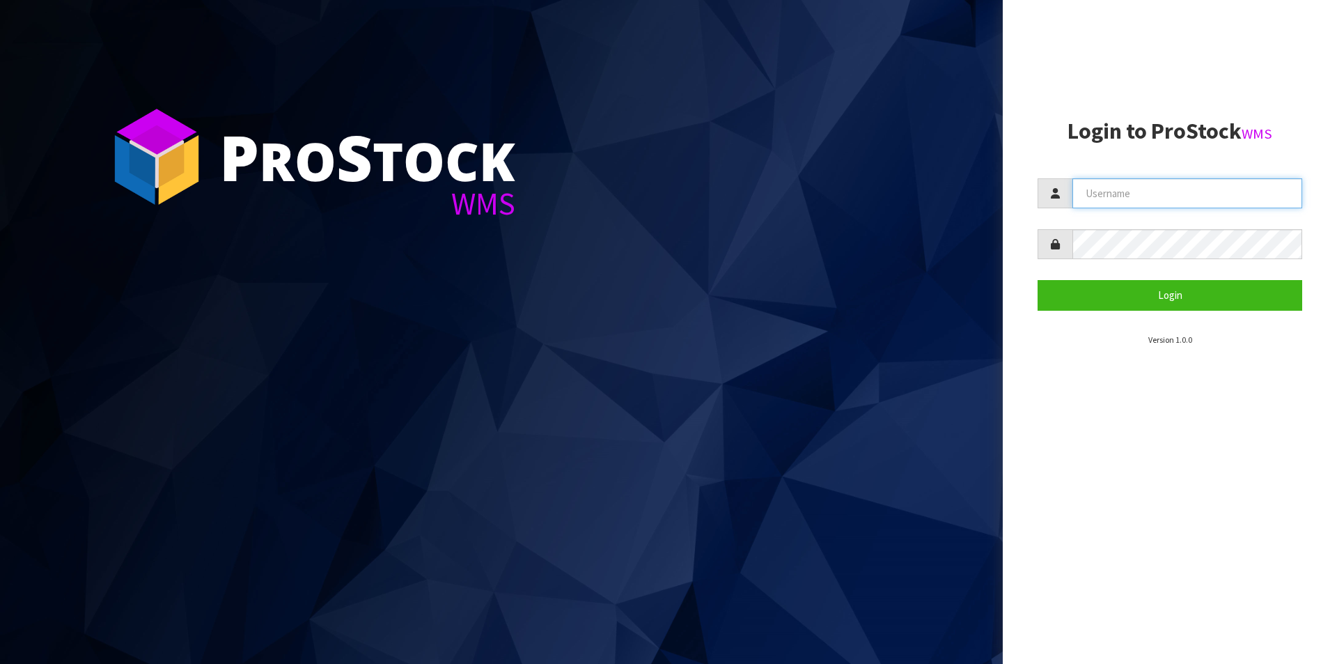
click at [1224, 191] on input "text" at bounding box center [1187, 193] width 230 height 30
type input "Australianclutch"
click at [1038, 280] on button "Login" at bounding box center [1170, 295] width 265 height 30
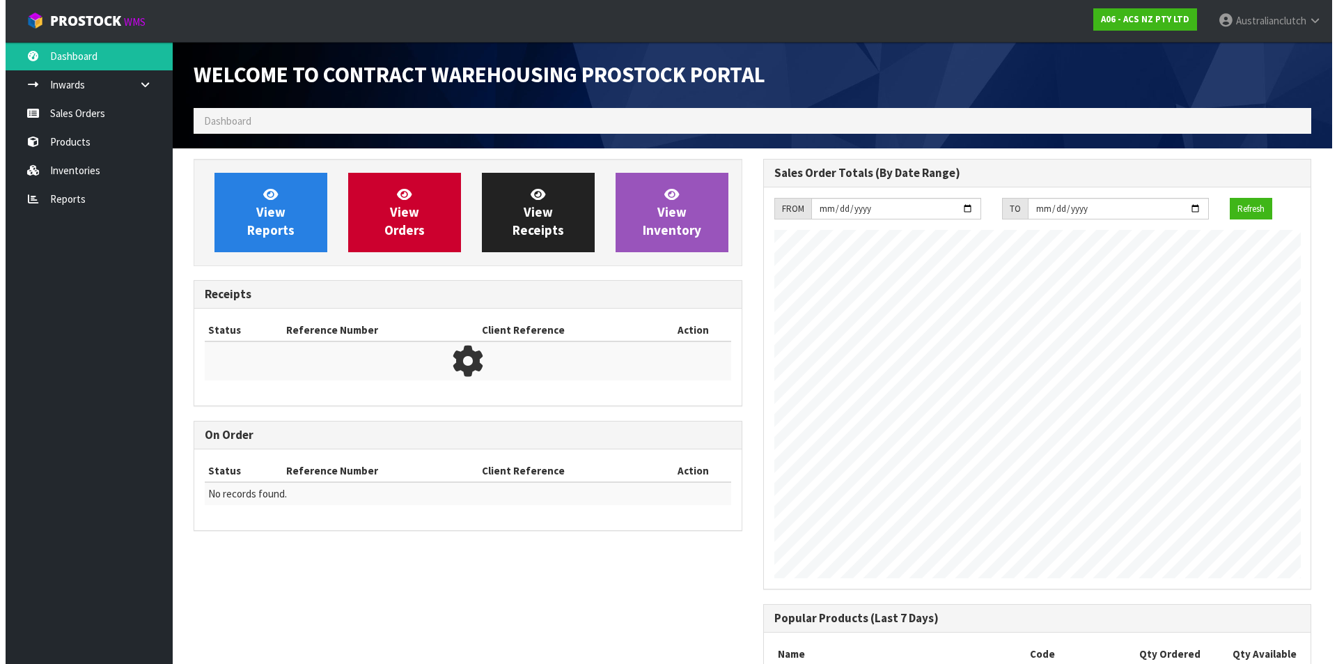
scroll to position [772, 569]
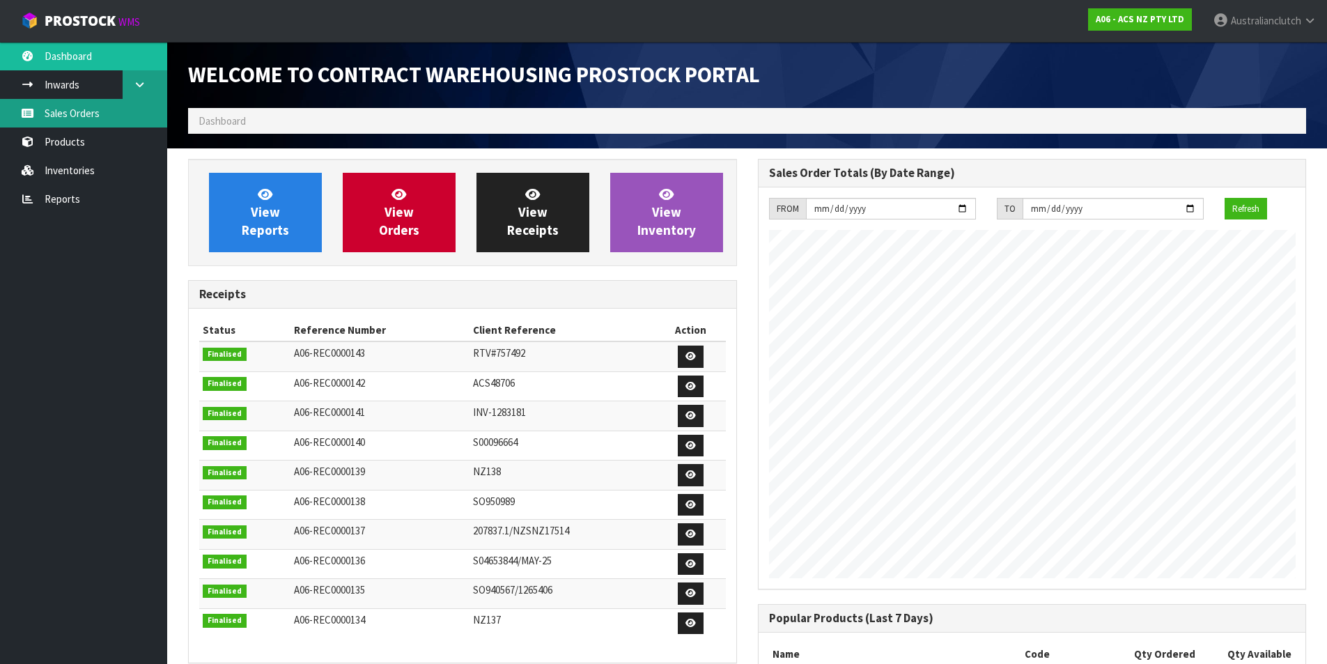
drag, startPoint x: 118, startPoint y: 102, endPoint x: 123, endPoint y: 89, distance: 13.7
click at [118, 102] on link "Sales Orders" at bounding box center [83, 113] width 167 height 29
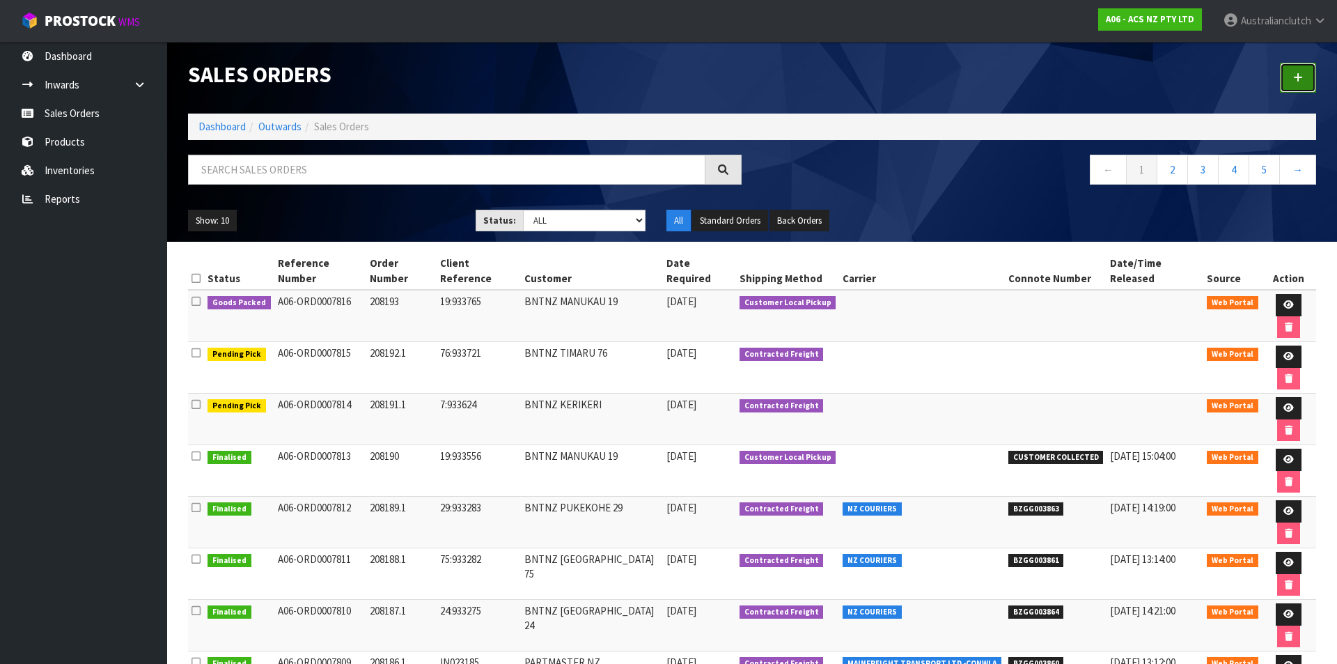
click at [1295, 85] on link at bounding box center [1298, 78] width 36 height 30
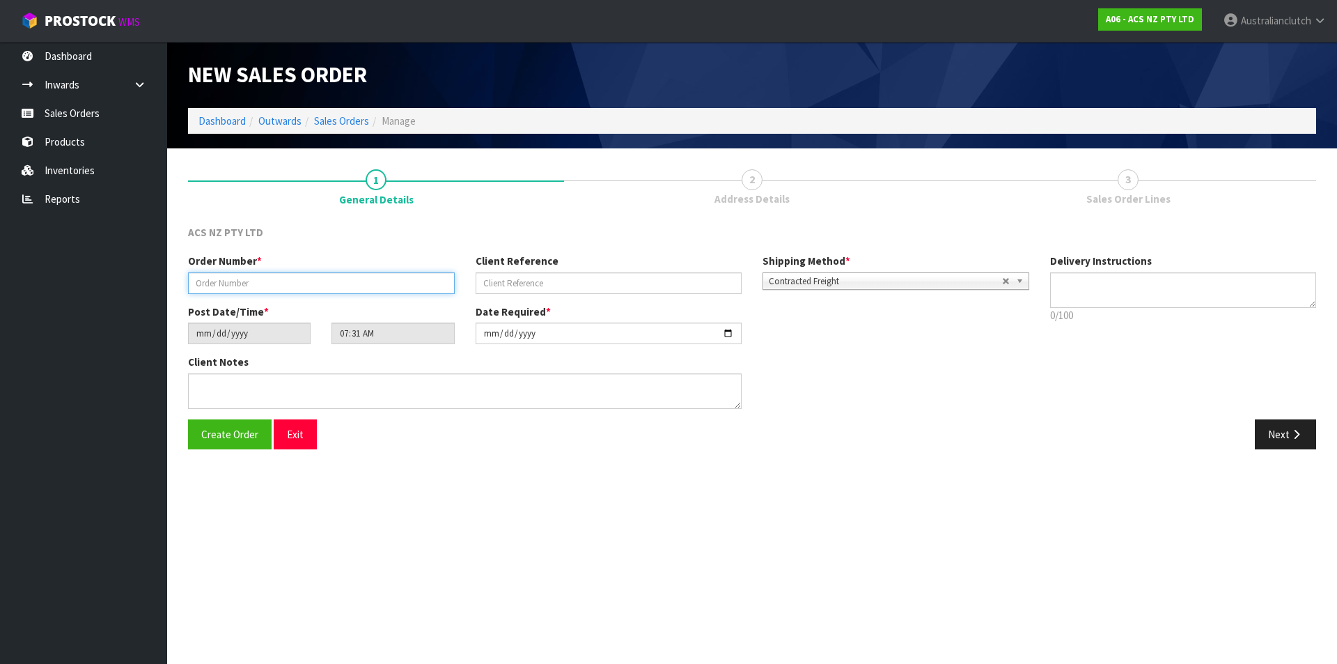
click at [269, 279] on input "text" at bounding box center [321, 283] width 267 height 22
type input "208194.1"
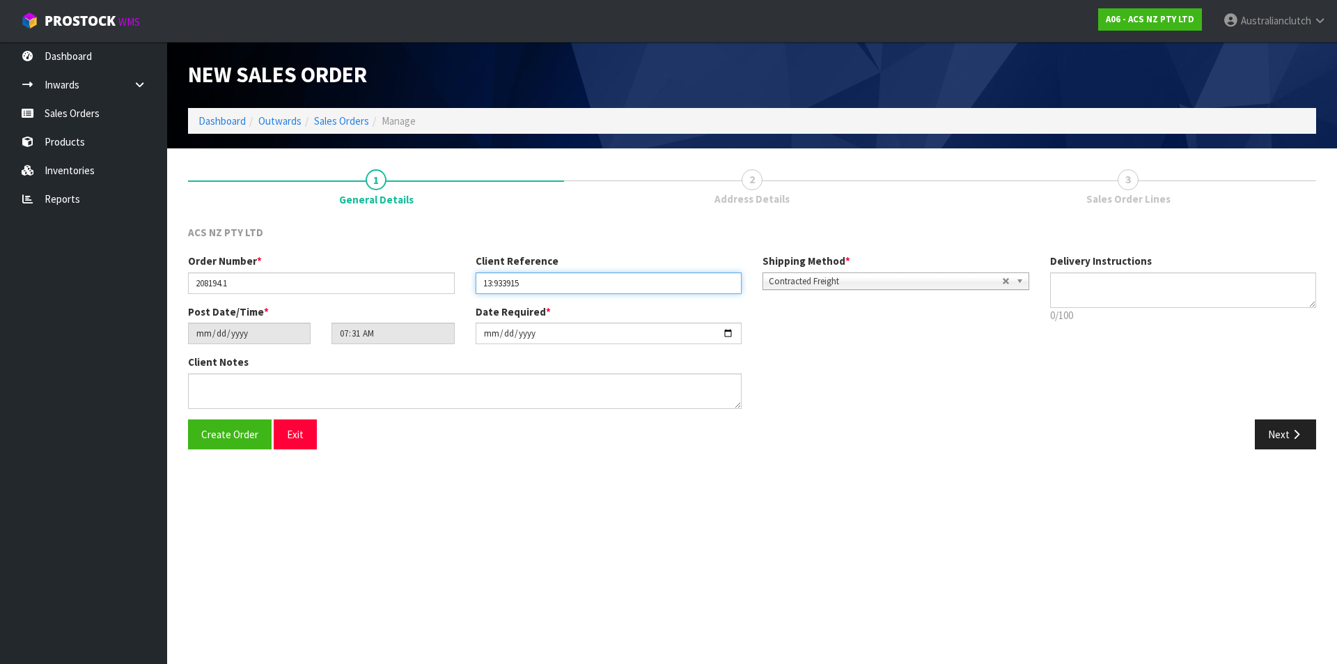
type input "13:933915"
click at [869, 275] on span "Contracted Freight" at bounding box center [885, 281] width 233 height 17
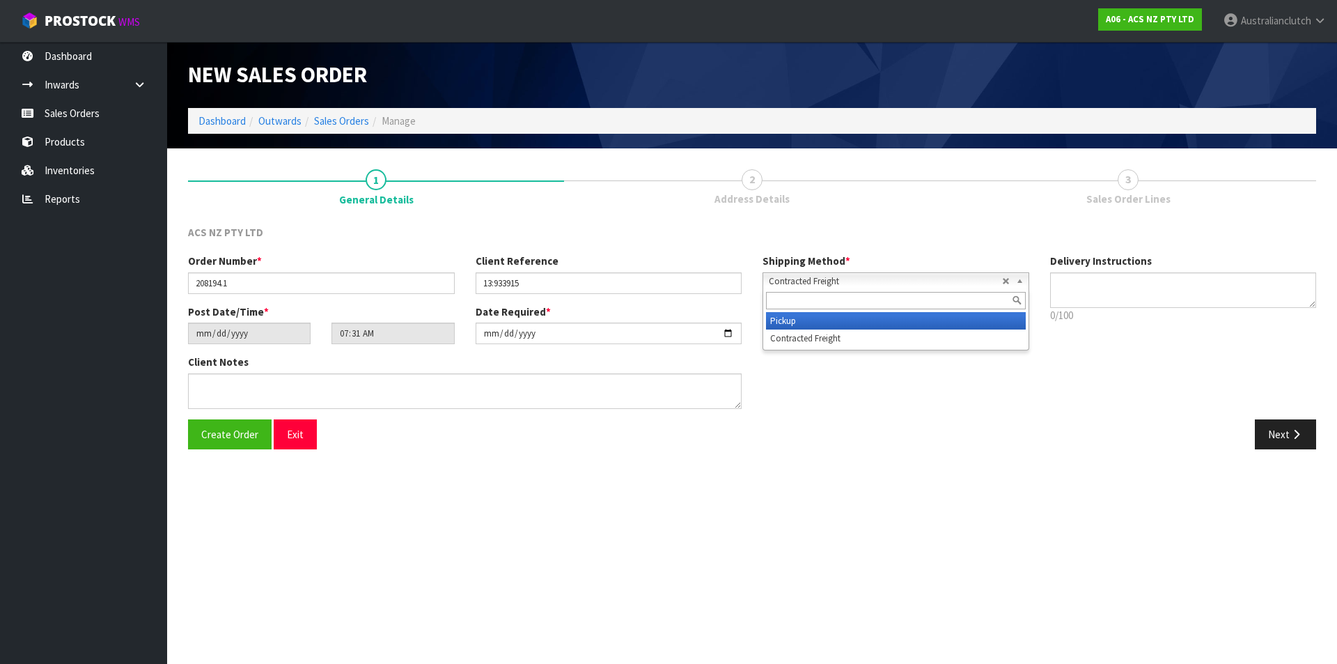
click at [827, 314] on li "Pickup" at bounding box center [896, 320] width 260 height 17
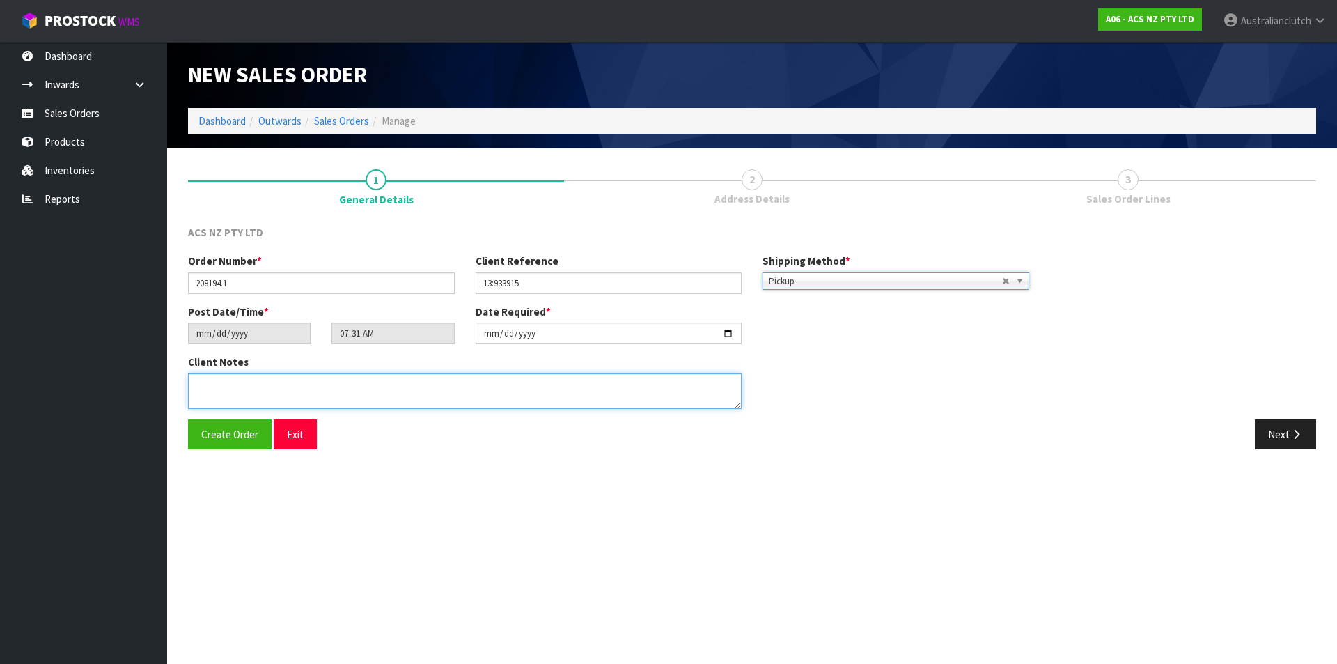
click at [542, 380] on textarea at bounding box center [465, 391] width 554 height 36
type textarea "DEADLINE WILL COLLECT"
click at [1302, 423] on button "Next" at bounding box center [1285, 434] width 61 height 30
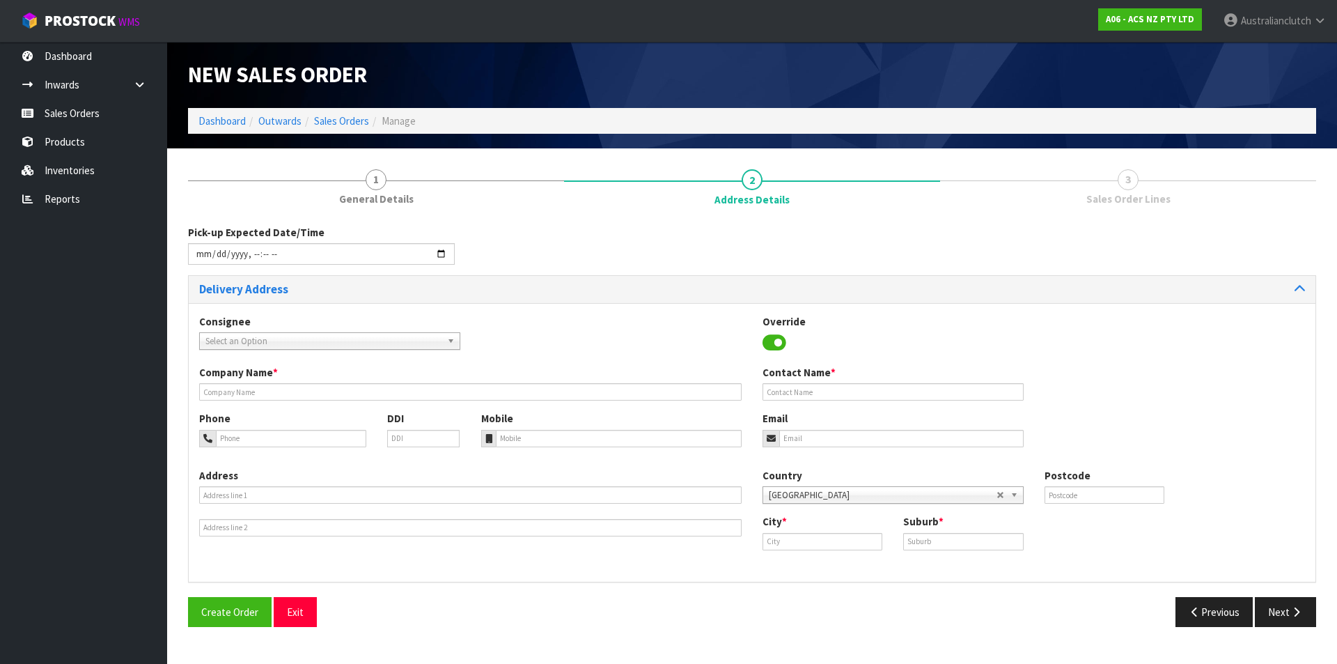
click at [253, 335] on span "Select an Option" at bounding box center [323, 341] width 236 height 17
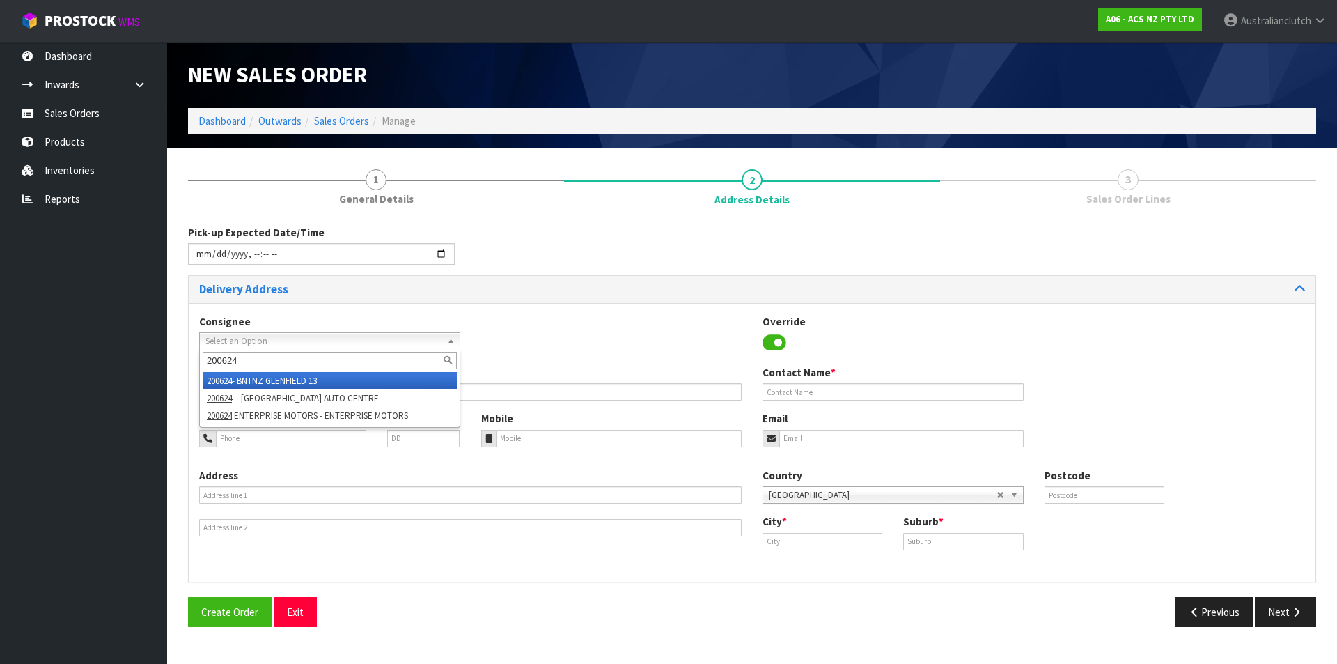
type input "200624"
click at [264, 378] on li "200624 - BNTNZ GLENFIELD 13" at bounding box center [330, 380] width 254 height 17
type input "BNTNZ GLENFIELD 13"
type input "[STREET_ADDRESS]"
type input "0627"
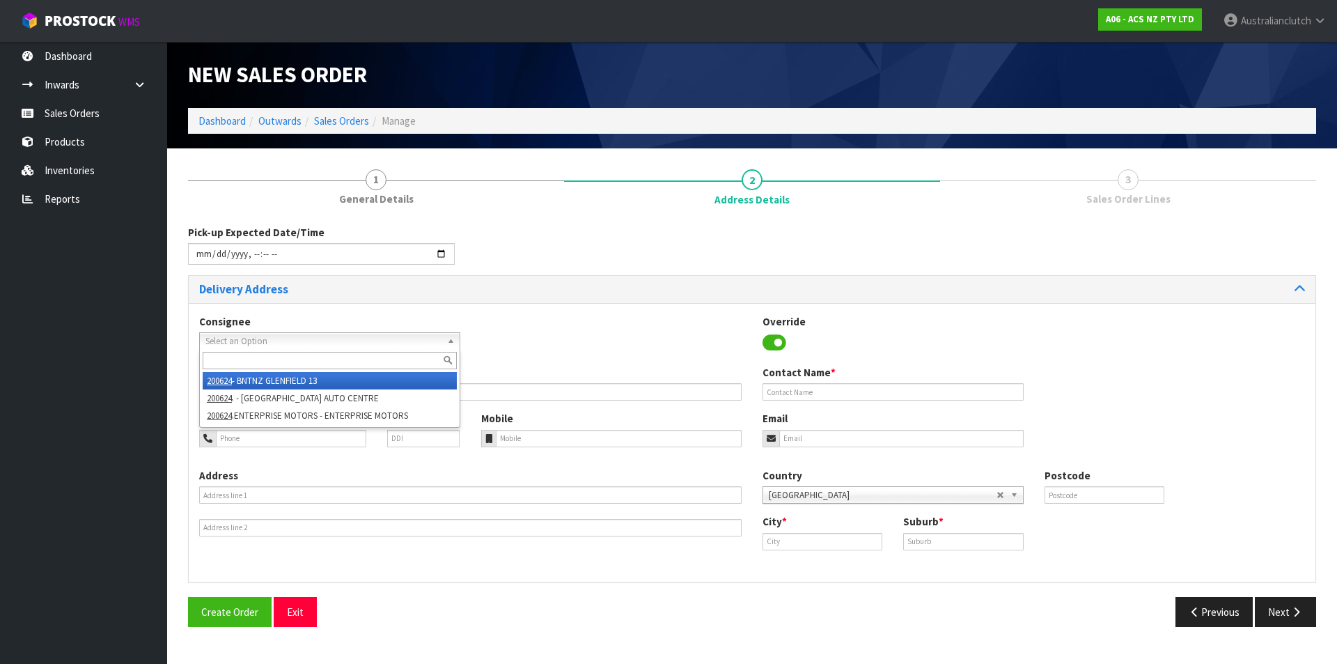
type input "[GEOGRAPHIC_DATA]"
type input "GLENFIELD"
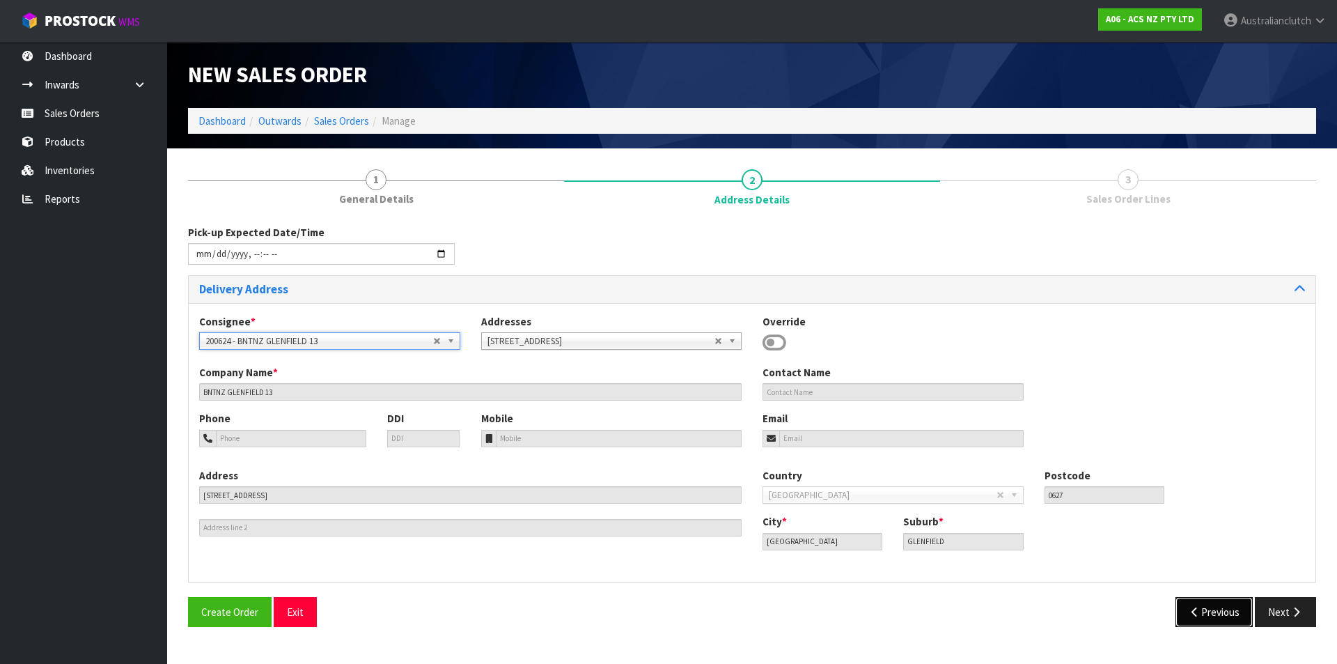
click at [1244, 603] on button "Previous" at bounding box center [1214, 612] width 78 height 30
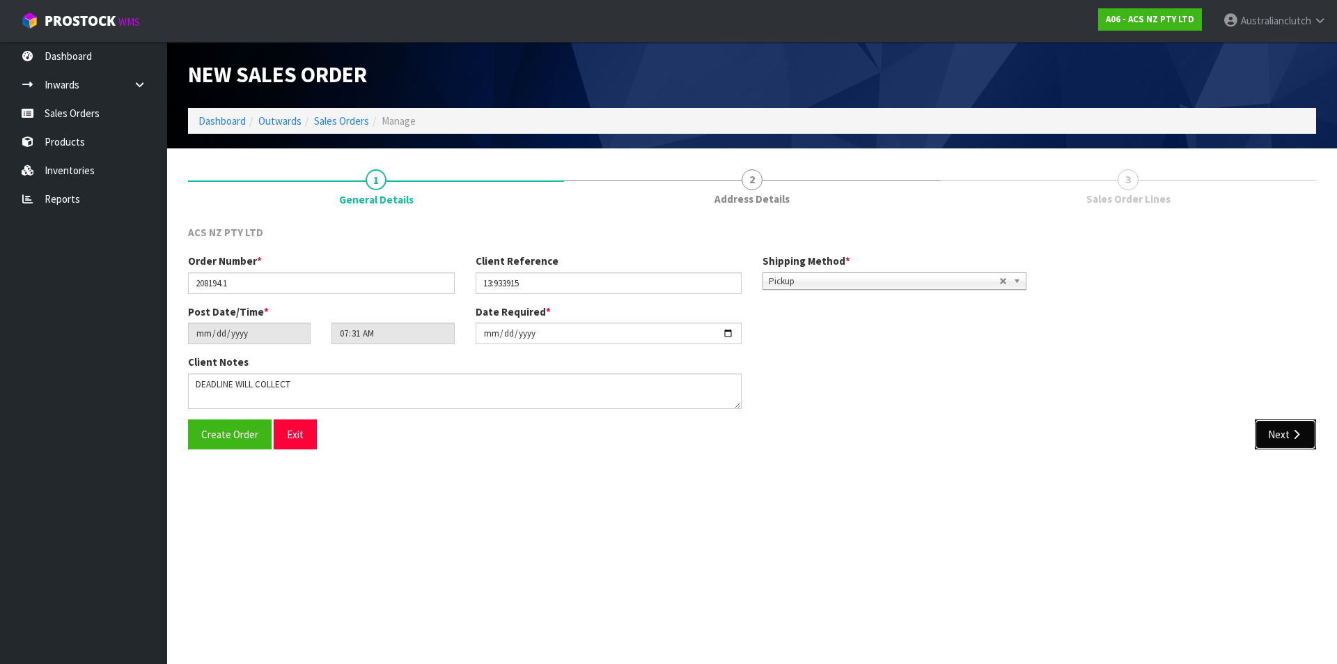
click at [1292, 441] on button "Next" at bounding box center [1285, 434] width 61 height 30
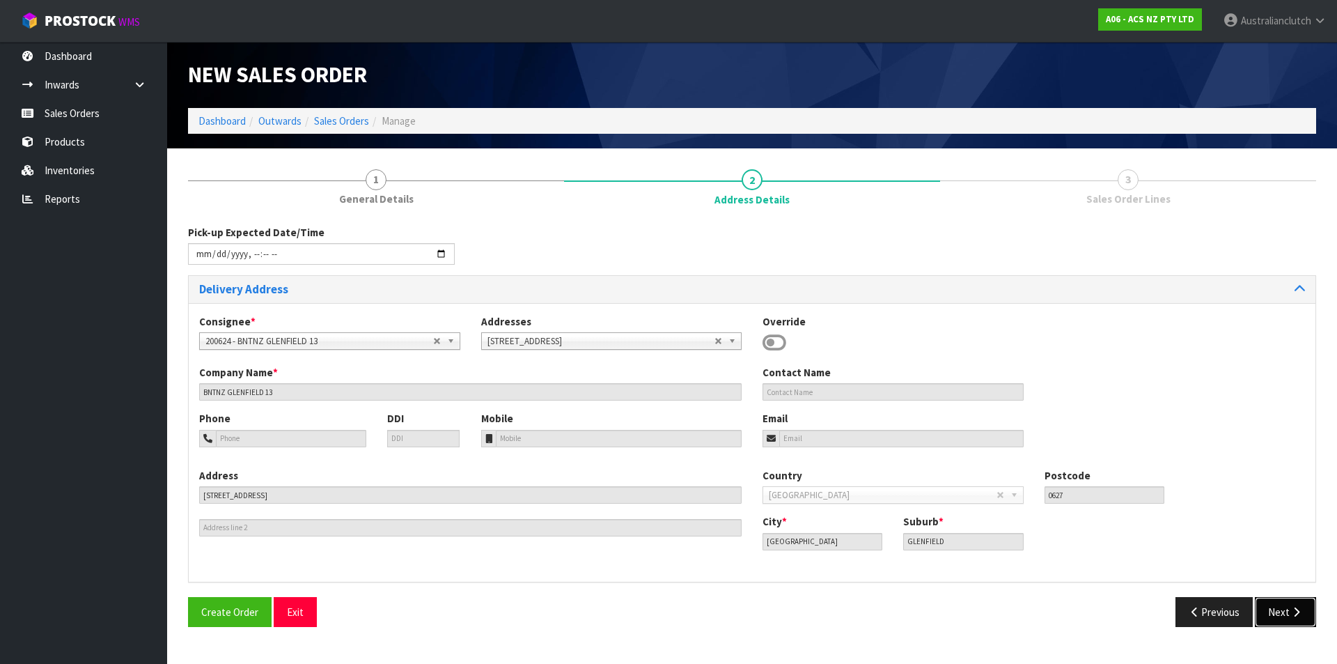
click at [1292, 610] on icon "button" at bounding box center [1296, 612] width 13 height 10
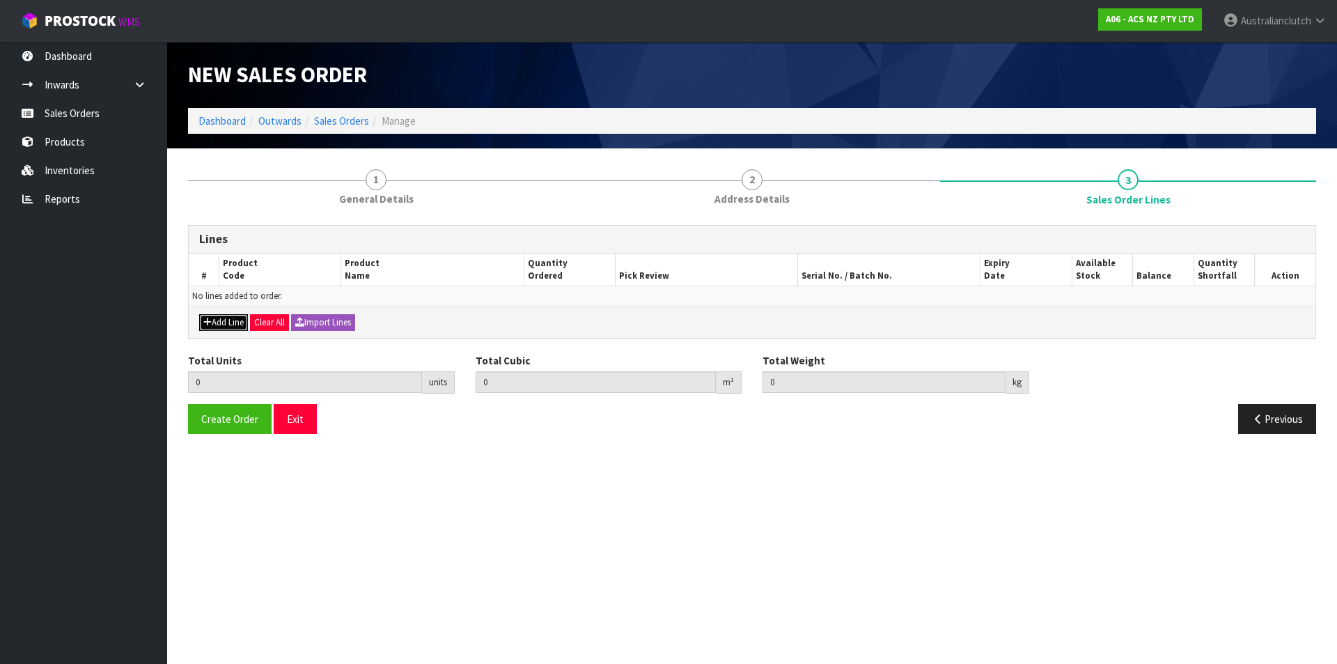
click at [224, 327] on button "Add Line" at bounding box center [223, 322] width 49 height 17
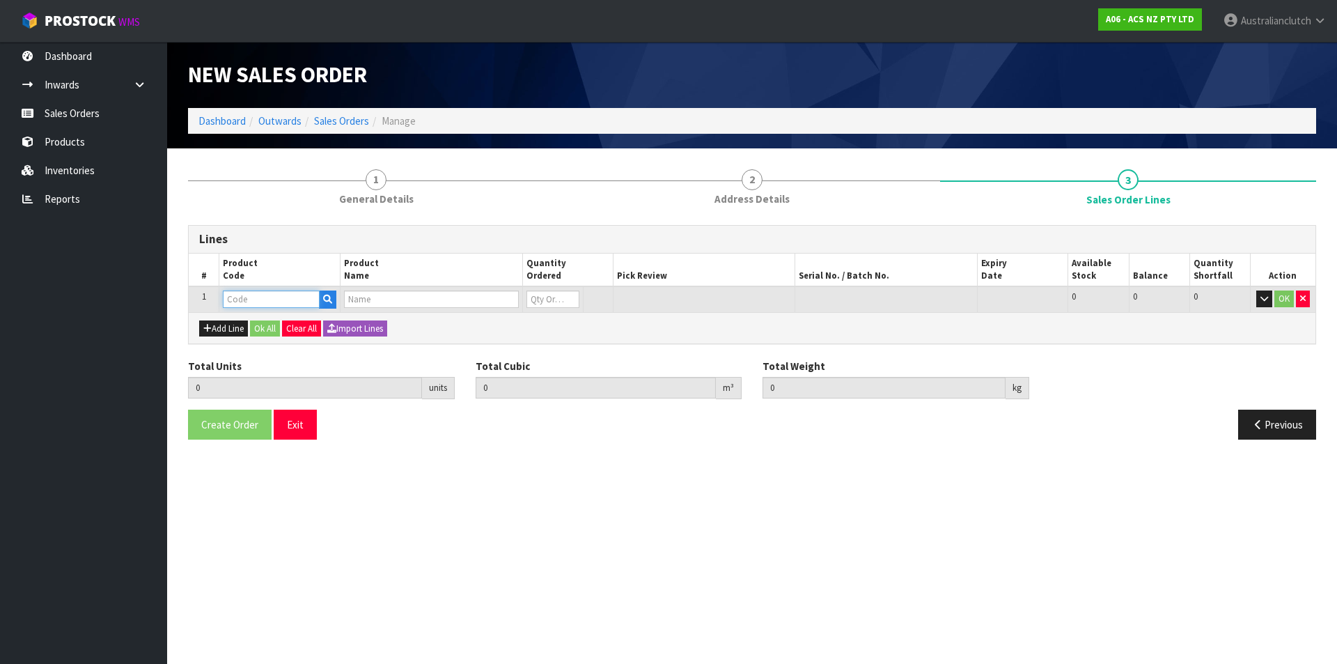
click at [260, 296] on input "text" at bounding box center [271, 298] width 97 height 17
type input "MCTY042"
type input "0.000000"
type input "0.000"
type input "CLUTCH M/CYL TOYOTA 15.87MM (5/8")"
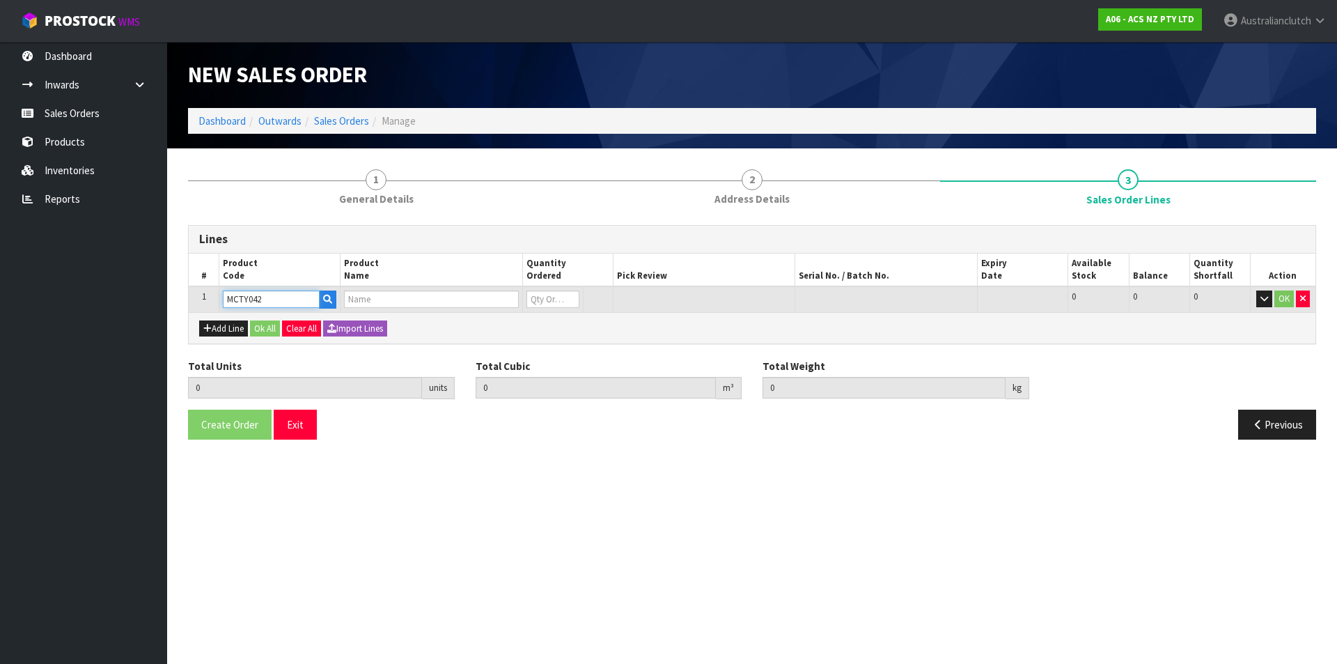
type input "0"
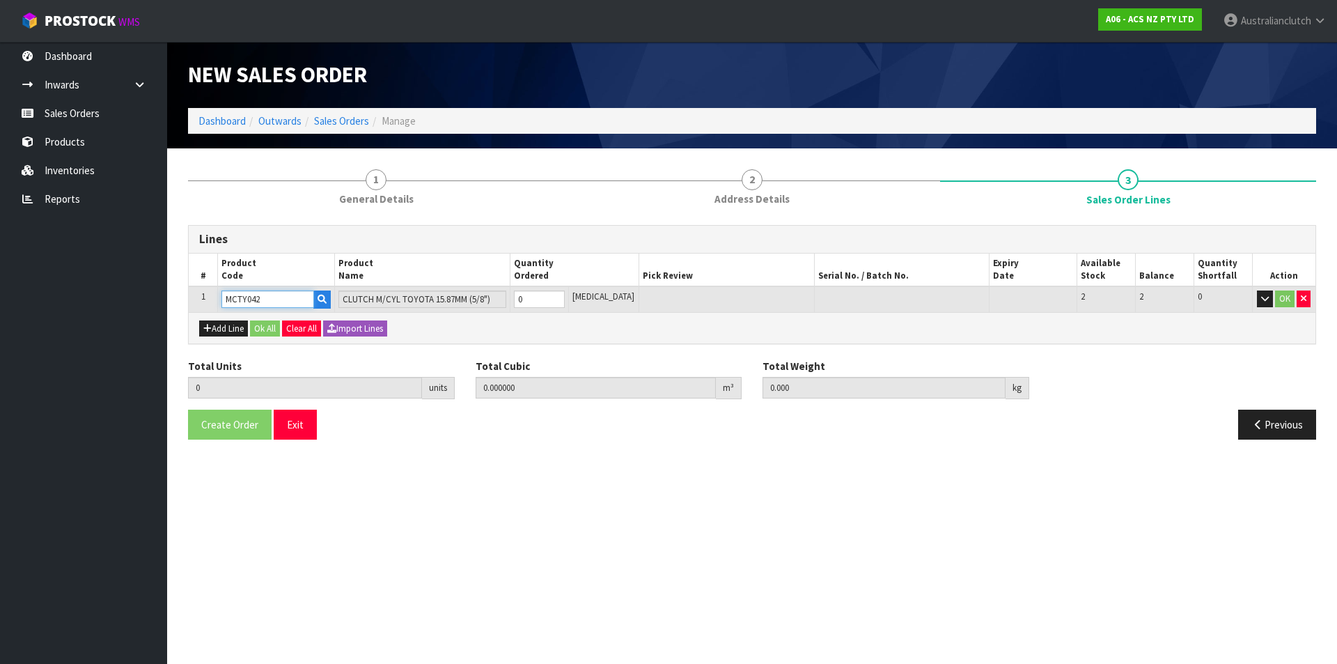
type input "MCTY042"
type input "1"
type input "0.00243"
type input "0.78"
type input "1"
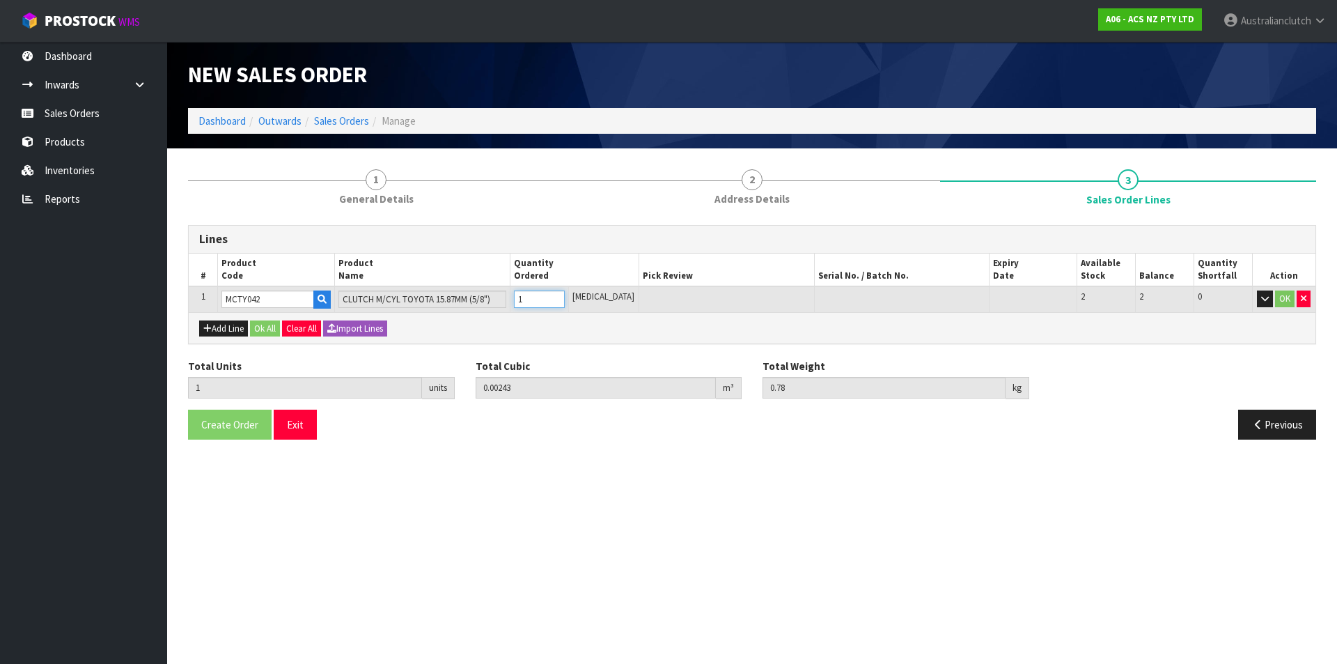
click at [565, 295] on input "1" at bounding box center [539, 298] width 51 height 17
drag, startPoint x: 1285, startPoint y: 299, endPoint x: 1139, endPoint y: 276, distance: 148.0
click at [1285, 299] on button "OK" at bounding box center [1284, 298] width 19 height 17
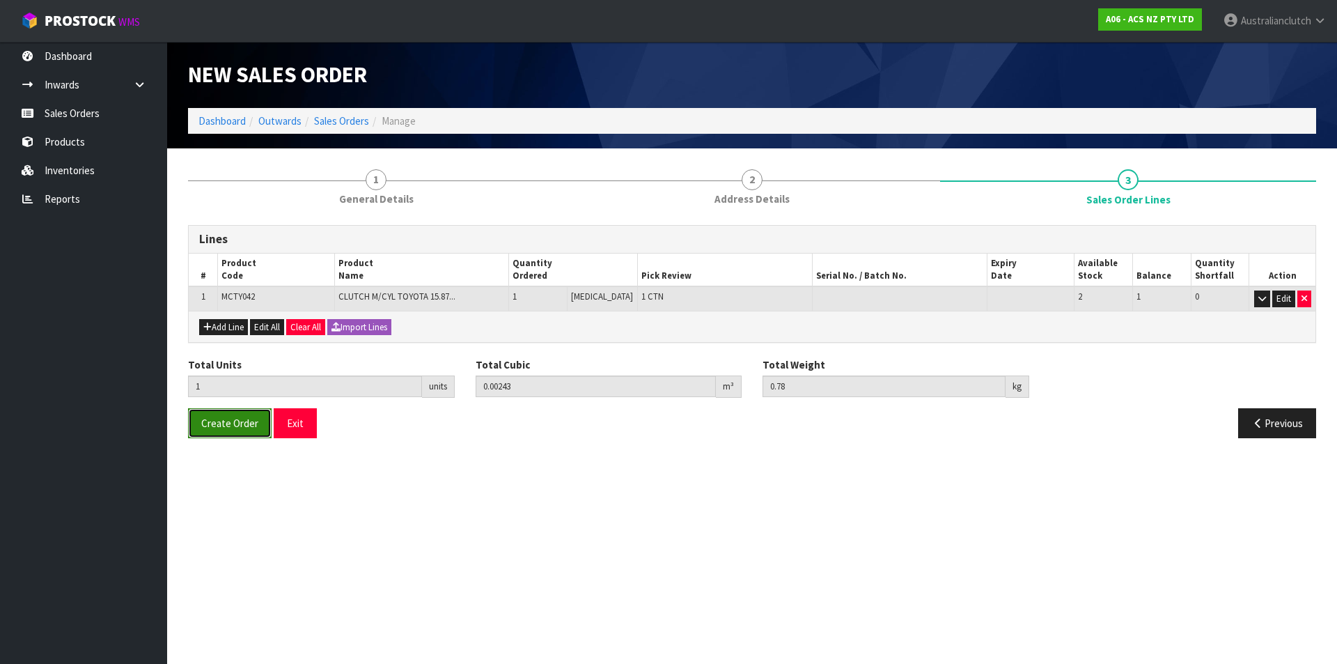
click at [235, 417] on span "Create Order" at bounding box center [229, 422] width 57 height 13
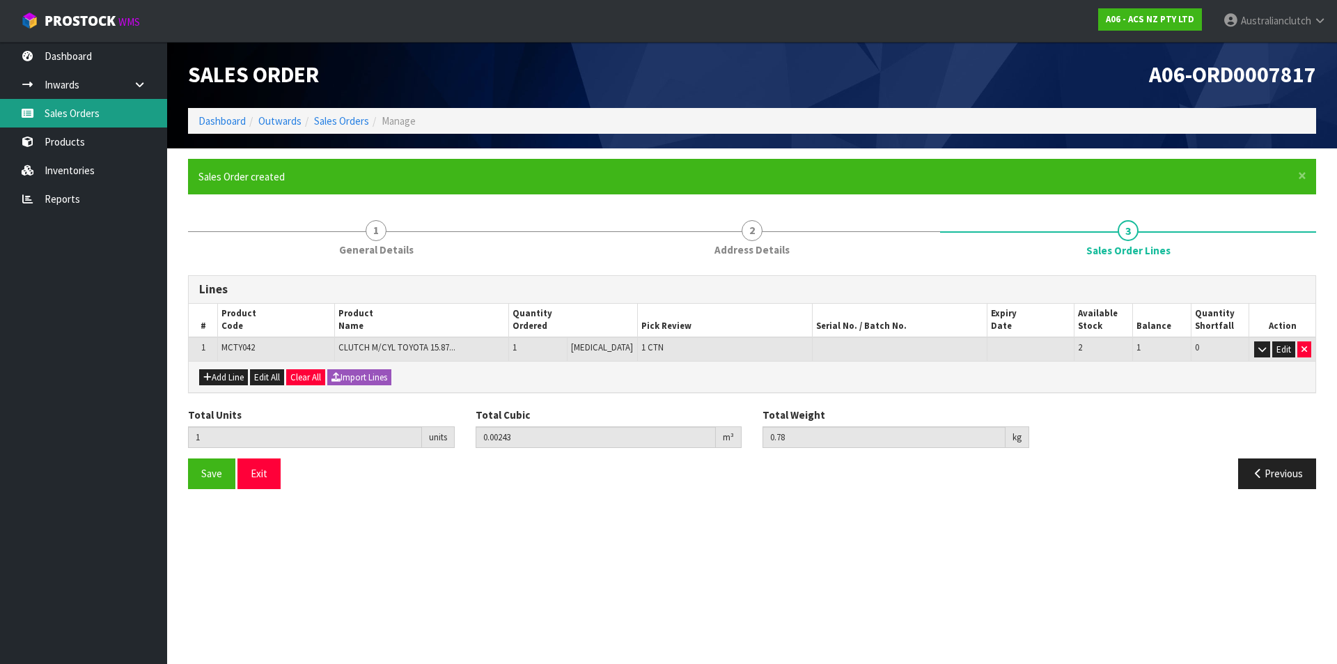
click at [54, 107] on link "Sales Orders" at bounding box center [83, 113] width 167 height 29
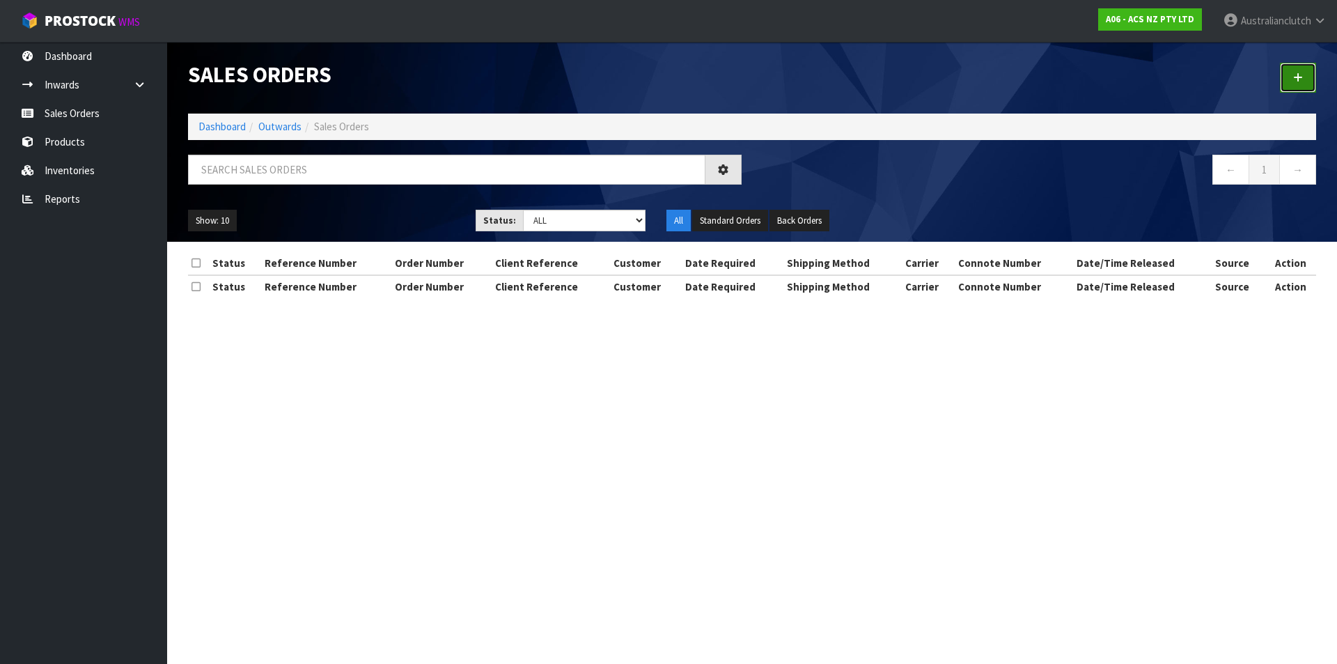
click at [1301, 75] on icon at bounding box center [1298, 77] width 10 height 10
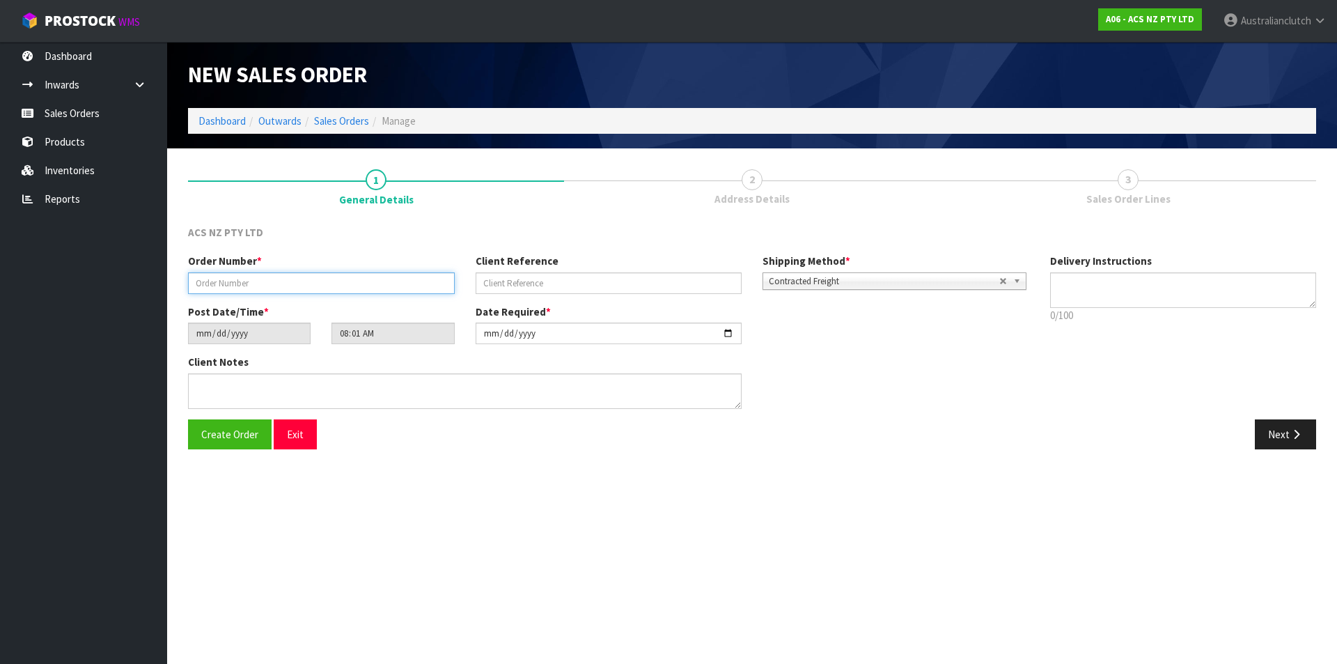
click at [330, 272] on input "text" at bounding box center [321, 283] width 267 height 22
type input "208195.1"
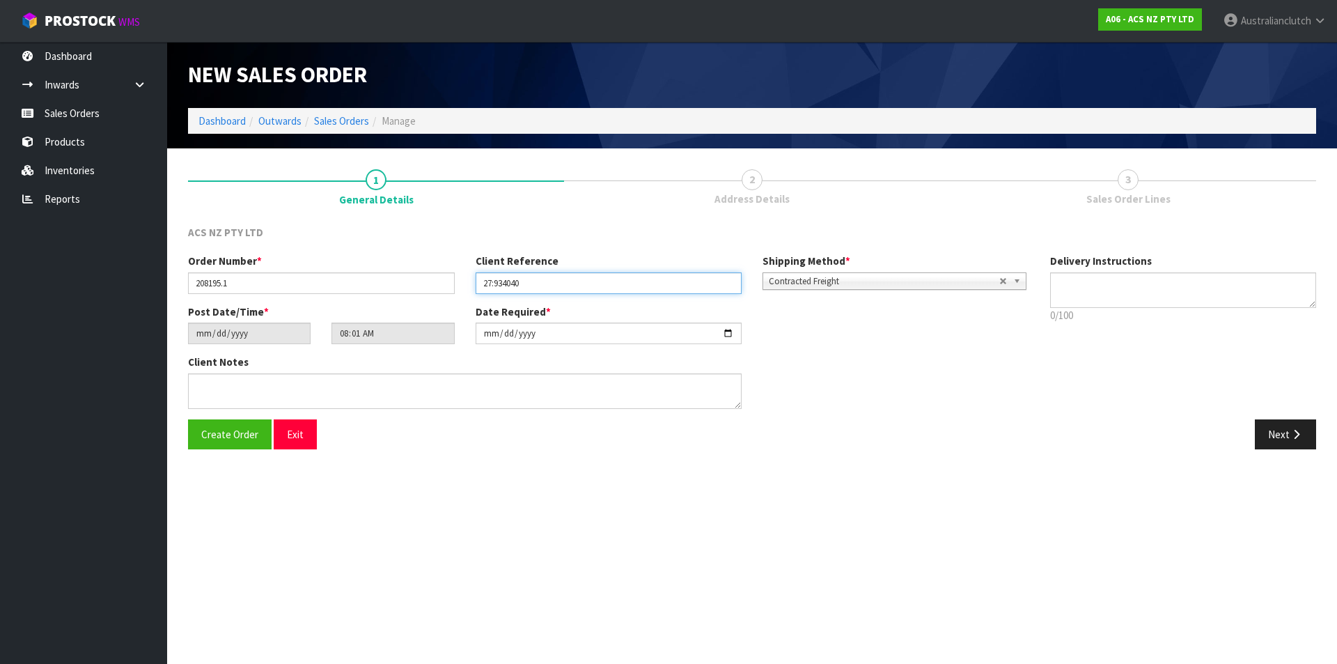
type input "27:934040"
click at [1262, 310] on p "0/100" at bounding box center [1183, 315] width 267 height 15
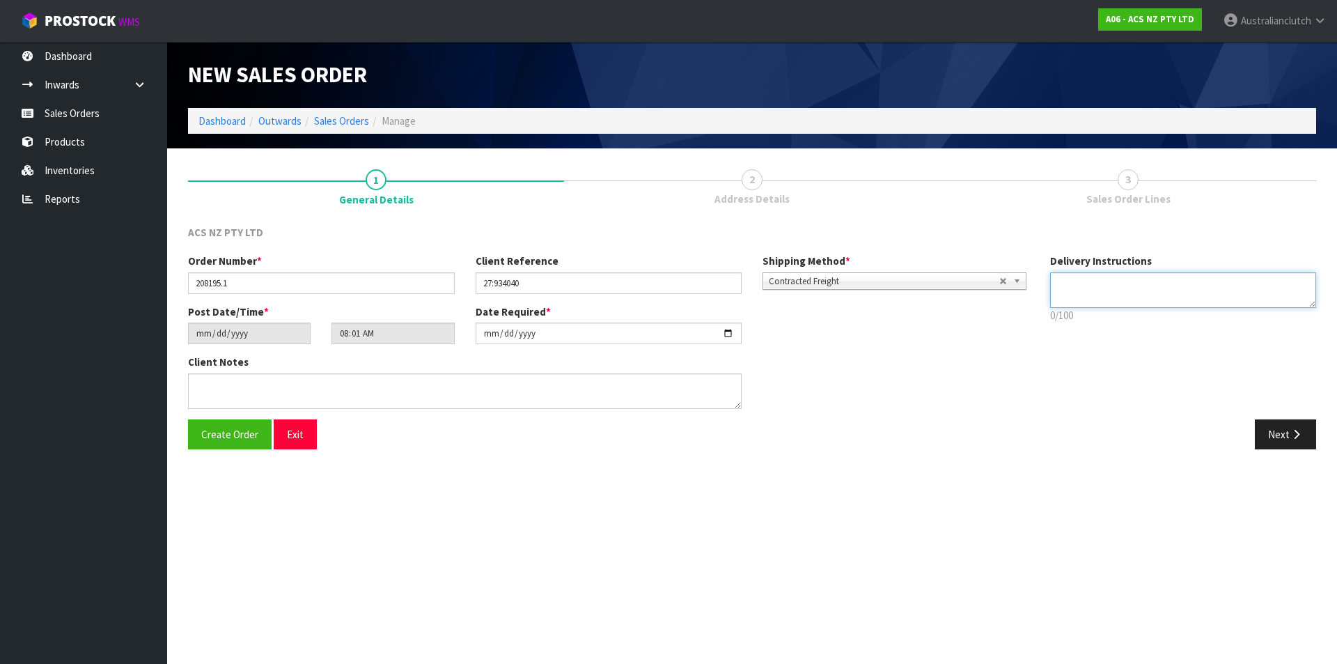
click at [1264, 300] on textarea at bounding box center [1183, 290] width 267 height 36
type textarea "NZC PLEASE"
click at [1283, 438] on button "Next" at bounding box center [1285, 434] width 61 height 30
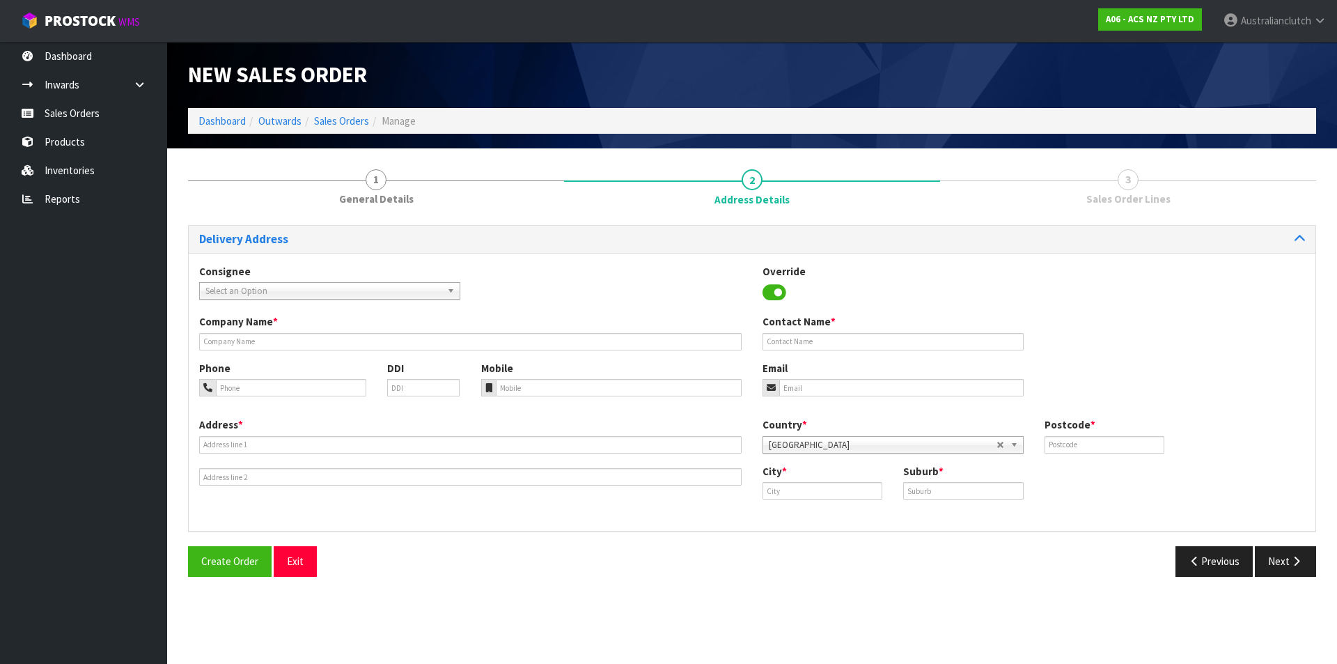
click at [252, 292] on span "Select an Option" at bounding box center [323, 291] width 236 height 17
type input "101666"
click at [271, 337] on li "101666 - BNTNZ [PERSON_NAME] 27" at bounding box center [330, 330] width 254 height 17
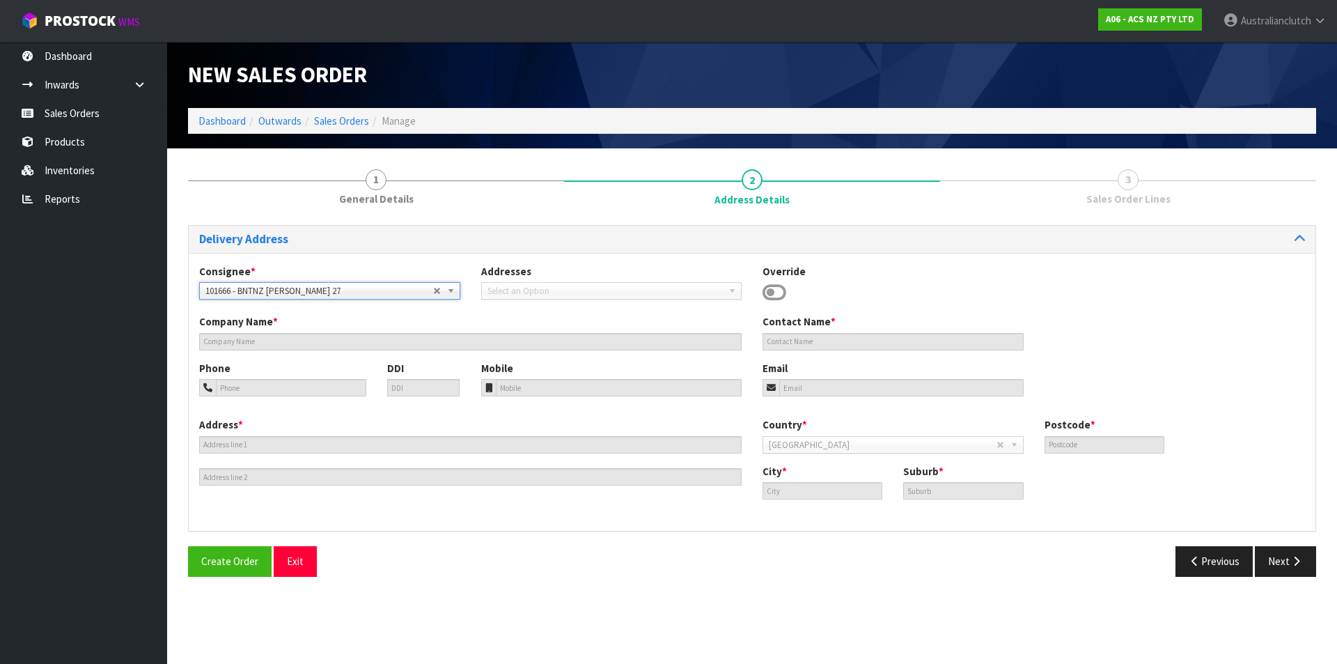
type input "BNTNZ [PERSON_NAME] 27"
type input "[STREET_ADDRESS]"
type input "3204"
type input "[PERSON_NAME]"
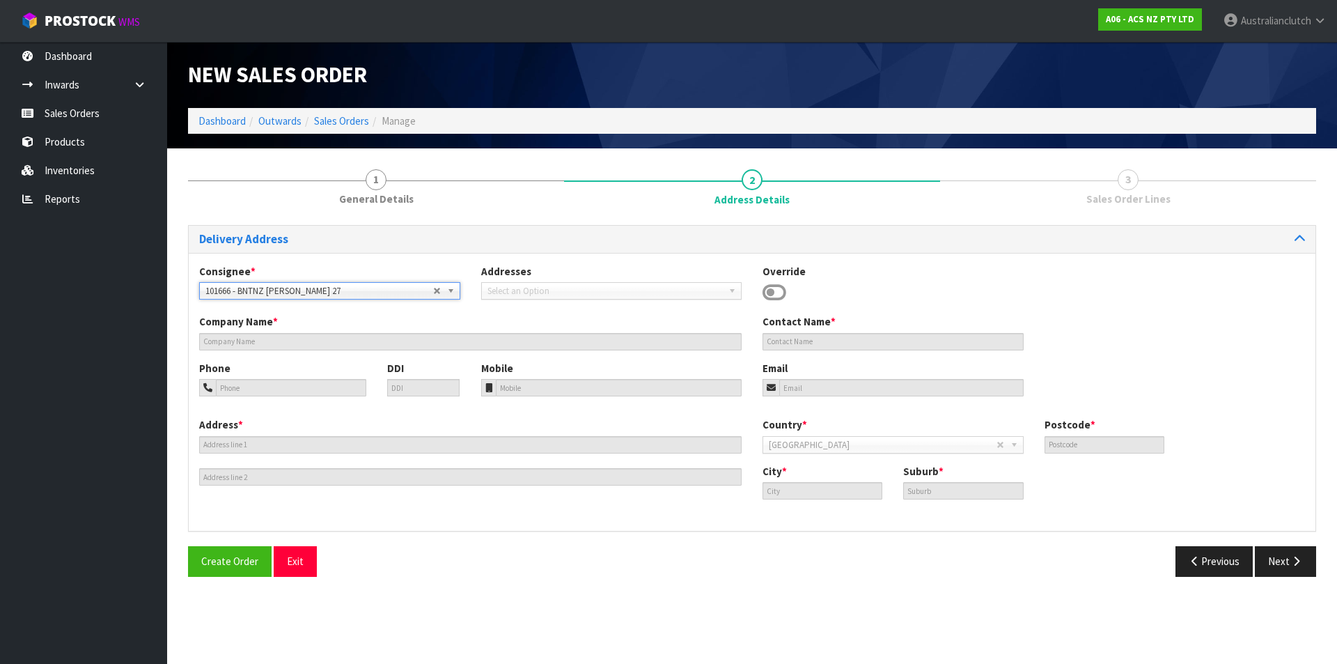
type input "[PERSON_NAME]"
click at [1283, 577] on div "Create Order Exit Previous Next" at bounding box center [752, 566] width 1149 height 40
click at [1290, 557] on icon "button" at bounding box center [1296, 561] width 13 height 10
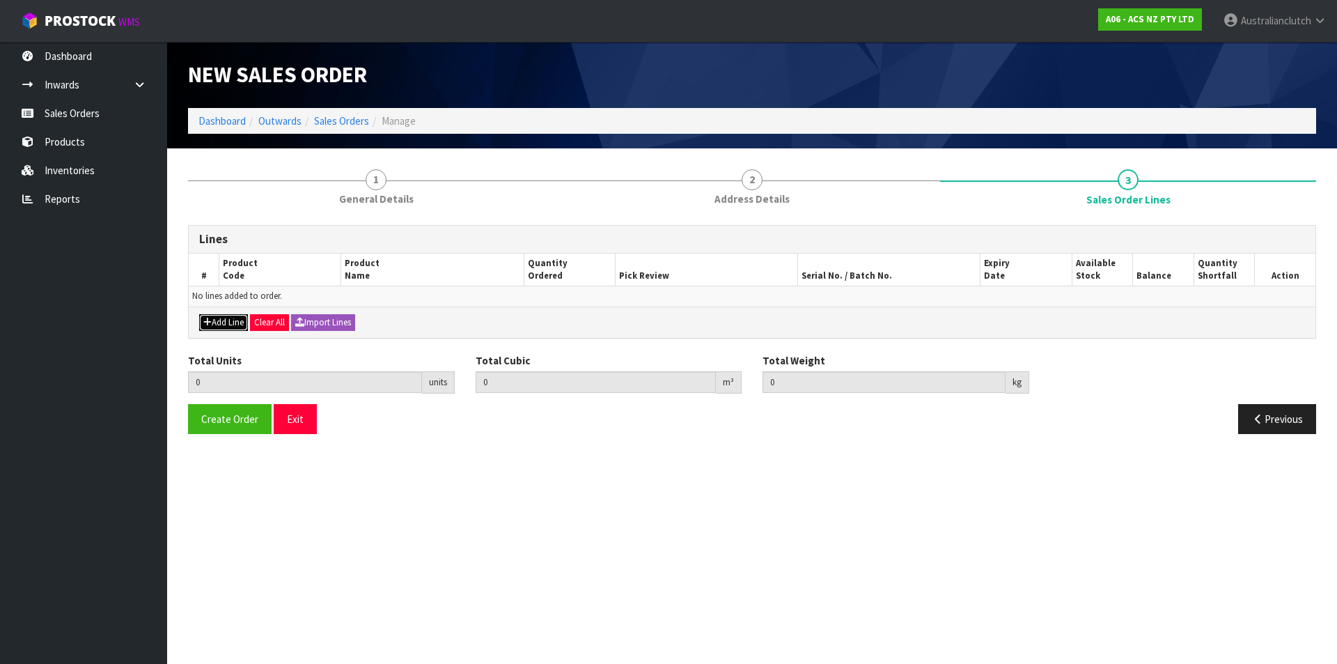
click at [243, 318] on button "Add Line" at bounding box center [223, 322] width 49 height 17
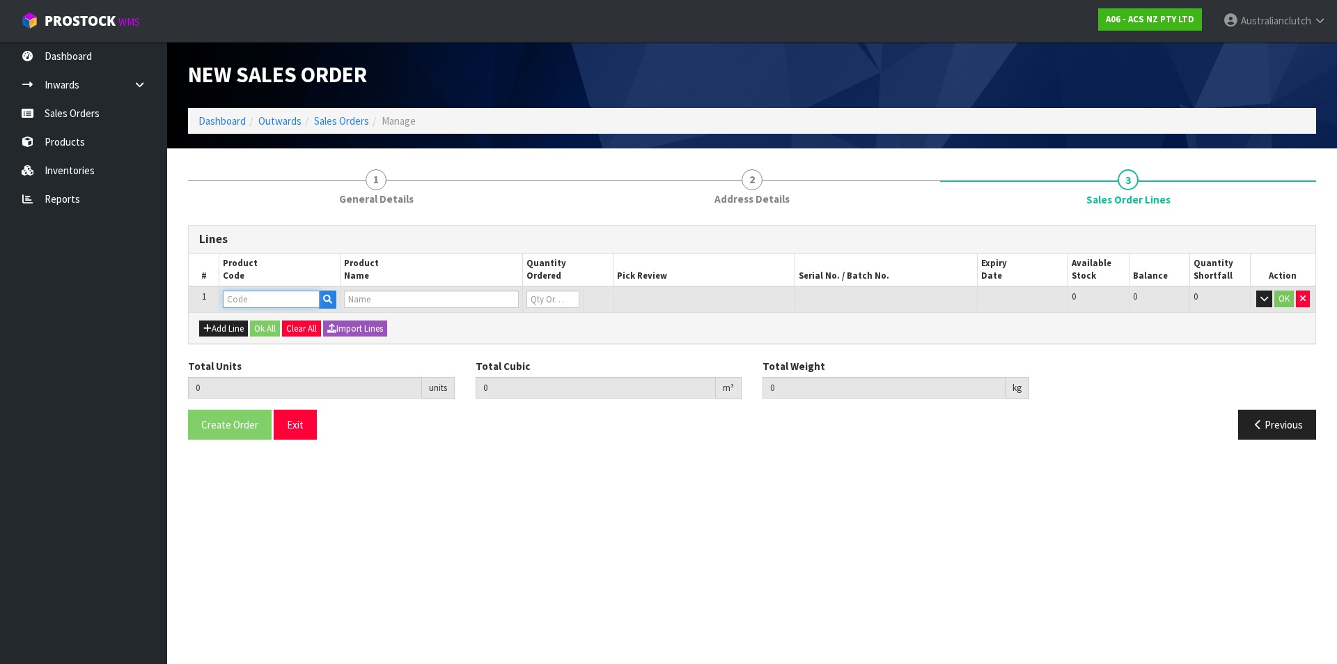
click at [243, 305] on input "text" at bounding box center [271, 298] width 97 height 17
type input "SCIZ017"
type input "0.000000"
type input "0.000"
type input "CLUTCH S/CYL ISUZU 26.99MM (1 1/16)"
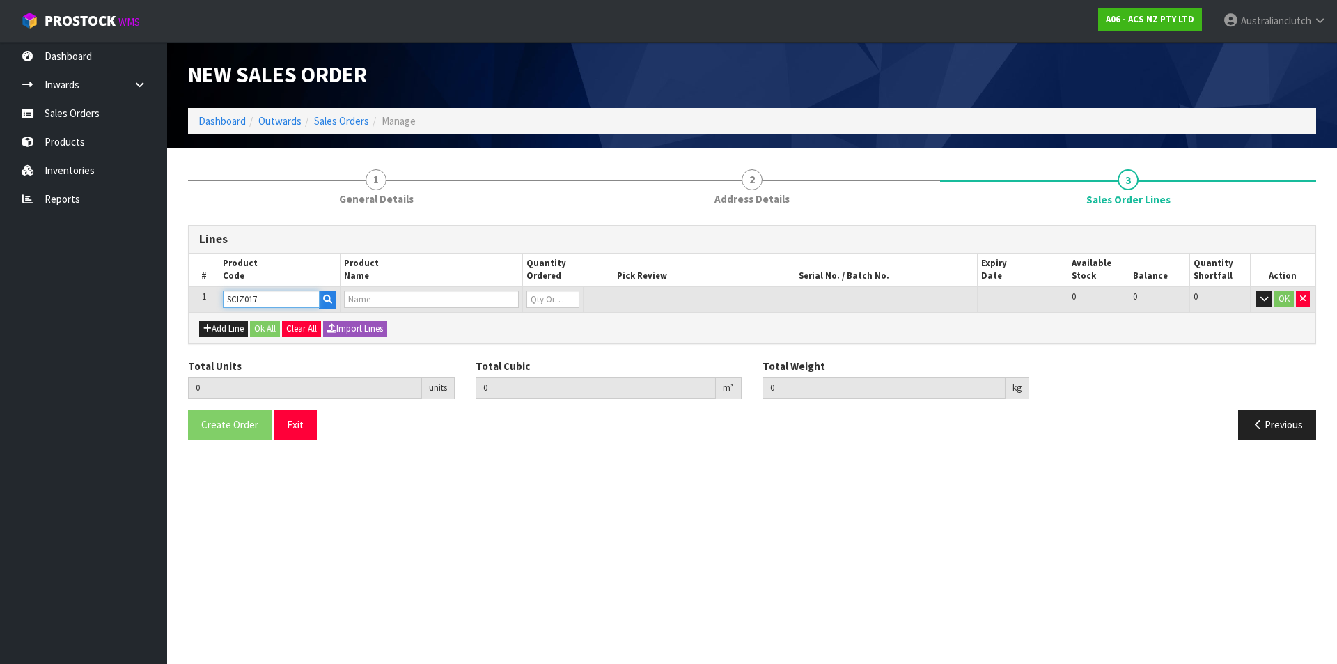
type input "0"
type input "SCIZ017"
type input "1"
type input "0.00135"
type input "0.7"
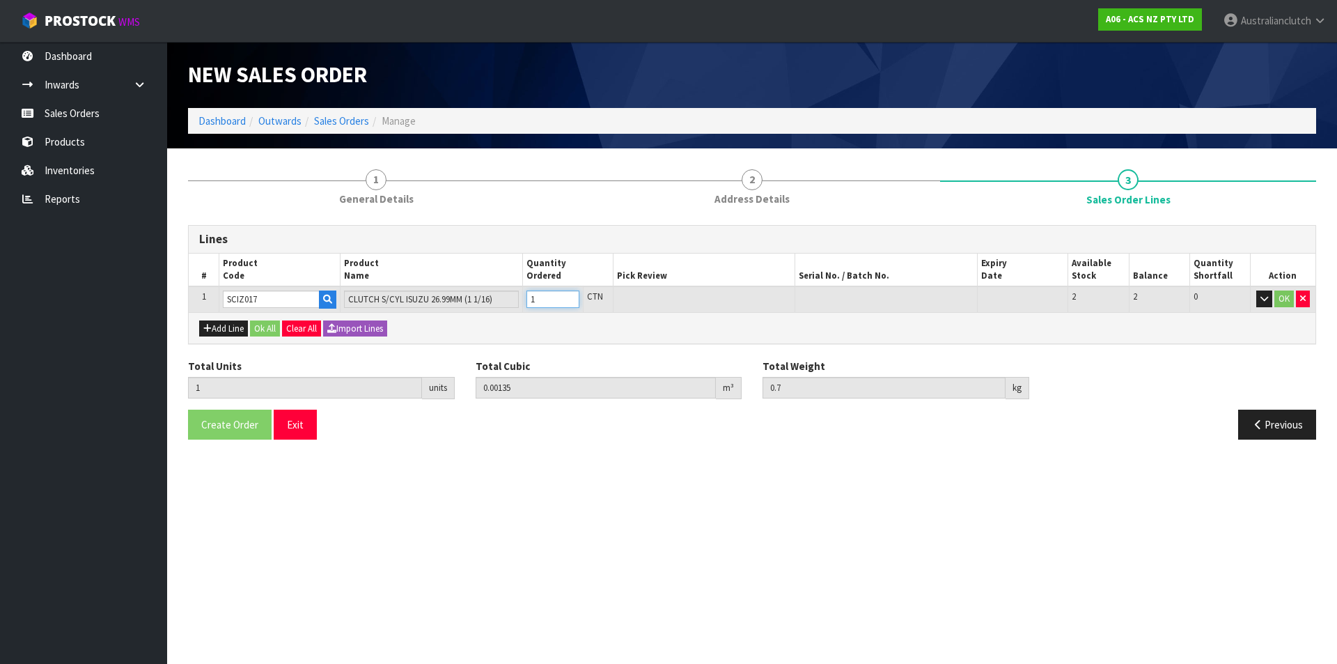
type input "1"
click at [570, 295] on input "1" at bounding box center [552, 298] width 53 height 17
click at [1288, 302] on button "OK" at bounding box center [1283, 298] width 19 height 17
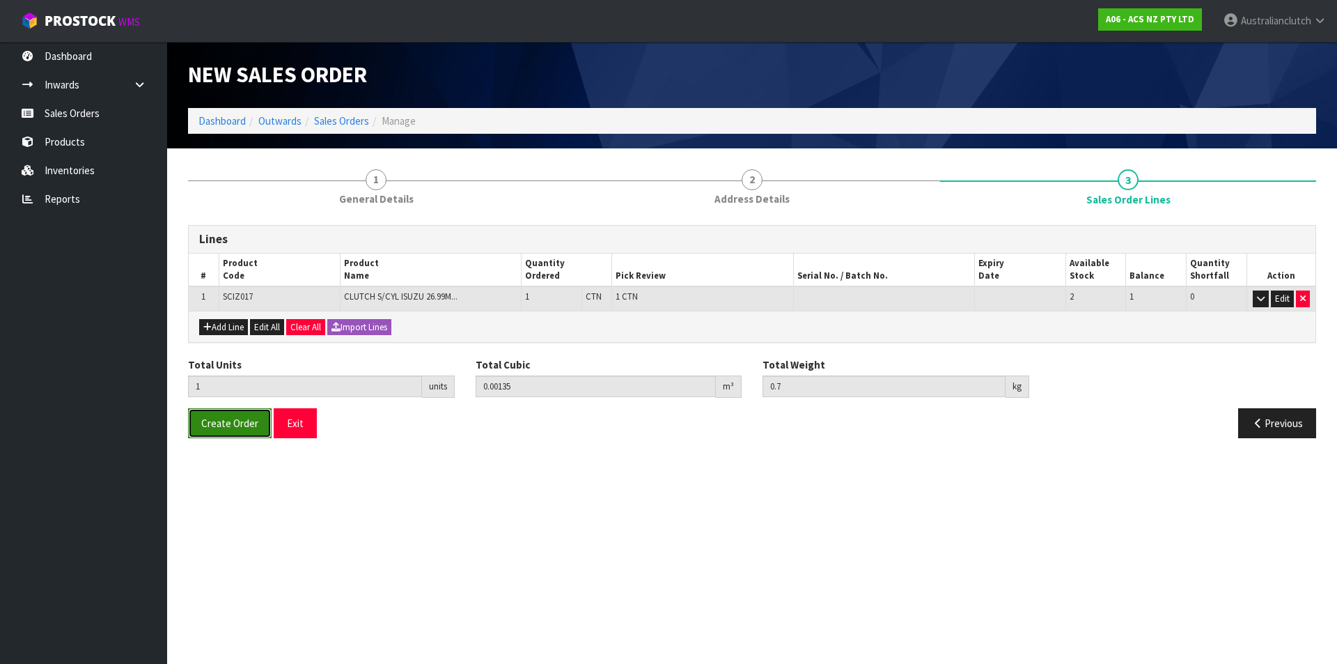
click at [189, 419] on button "Create Order" at bounding box center [230, 423] width 84 height 30
